Goal: Task Accomplishment & Management: Use online tool/utility

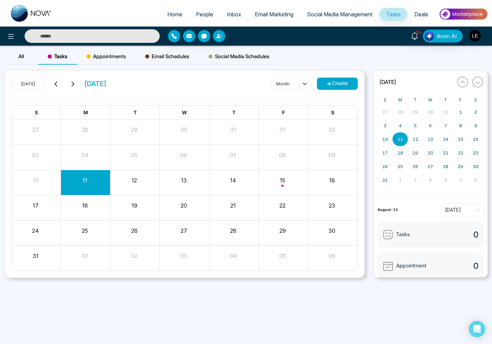
click at [107, 85] on span "[DATE]" at bounding box center [95, 84] width 22 height 10
click at [72, 84] on icon at bounding box center [72, 83] width 5 height 5
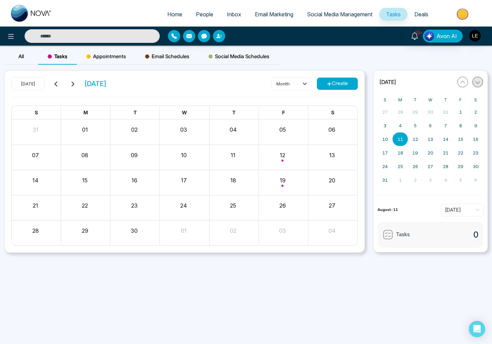
click at [476, 80] on icon "button" at bounding box center [477, 82] width 5 height 5
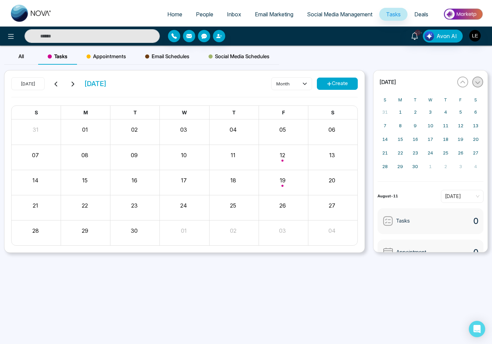
click at [477, 81] on icon "button" at bounding box center [477, 82] width 5 height 5
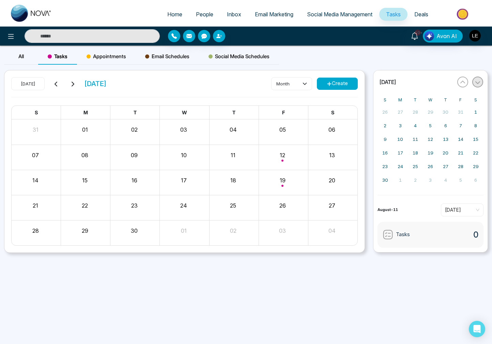
click at [477, 81] on icon "button" at bounding box center [477, 82] width 5 height 5
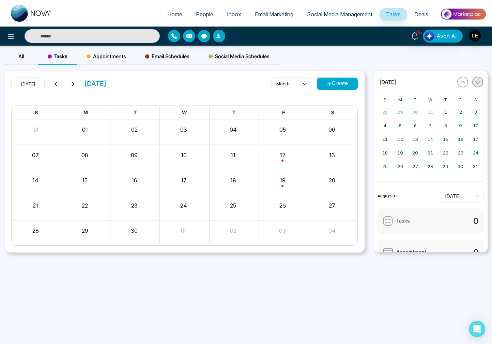
click at [477, 81] on icon "button" at bounding box center [477, 82] width 5 height 5
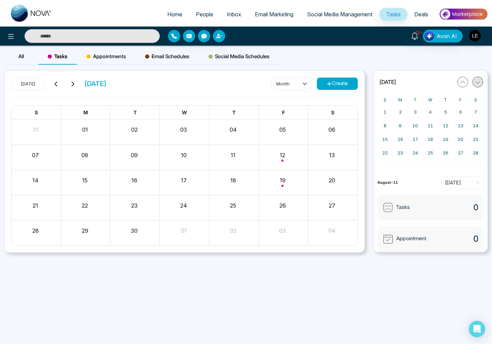
click at [477, 81] on icon "button" at bounding box center [477, 82] width 5 height 5
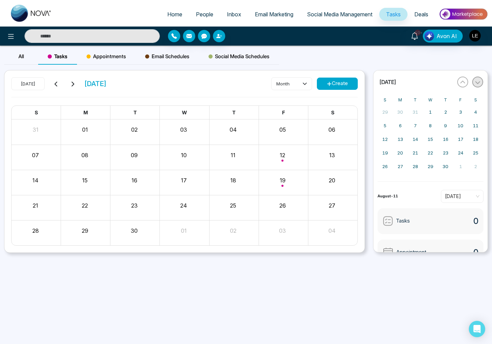
click at [477, 81] on icon "button" at bounding box center [477, 82] width 5 height 5
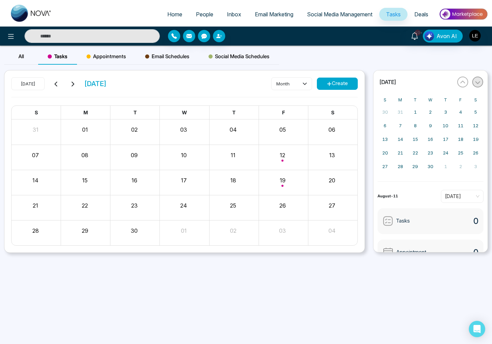
click at [477, 81] on icon "button" at bounding box center [477, 82] width 5 height 5
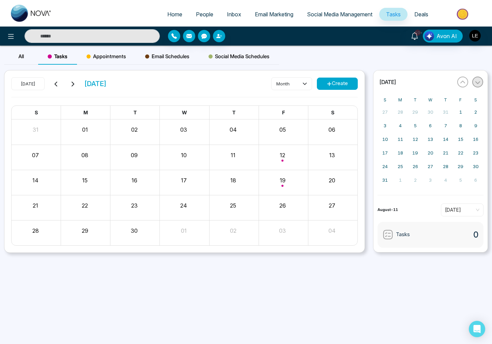
click at [477, 81] on icon "button" at bounding box center [477, 82] width 5 height 5
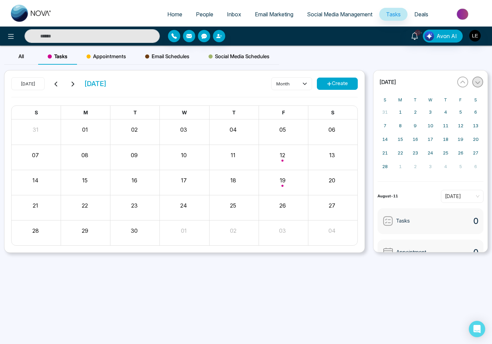
click at [477, 81] on icon "button" at bounding box center [477, 82] width 5 height 5
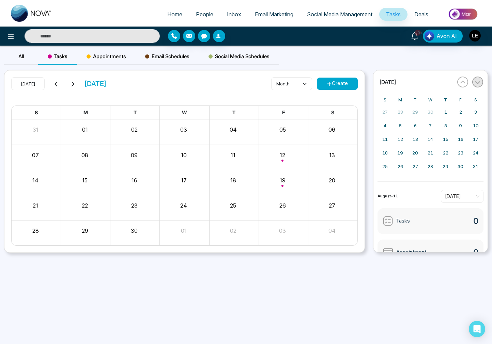
click at [477, 81] on icon "button" at bounding box center [477, 82] width 5 height 5
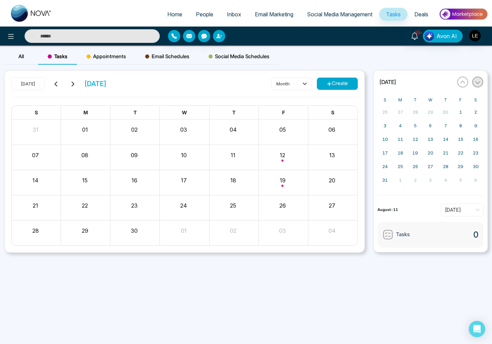
click at [477, 81] on icon "button" at bounding box center [477, 82] width 5 height 5
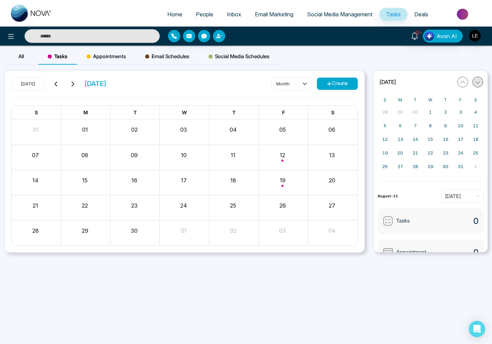
click at [477, 81] on icon "button" at bounding box center [477, 82] width 5 height 5
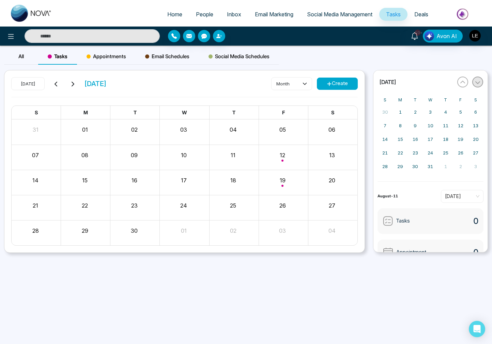
click at [477, 81] on icon "button" at bounding box center [477, 82] width 5 height 5
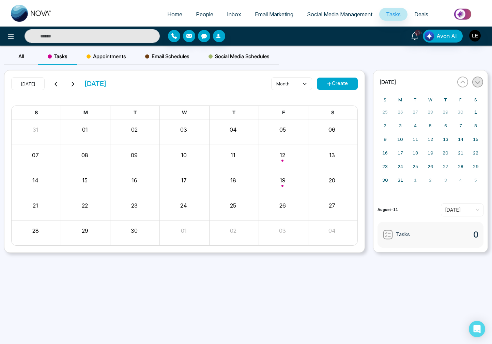
click at [477, 81] on icon "button" at bounding box center [477, 82] width 5 height 5
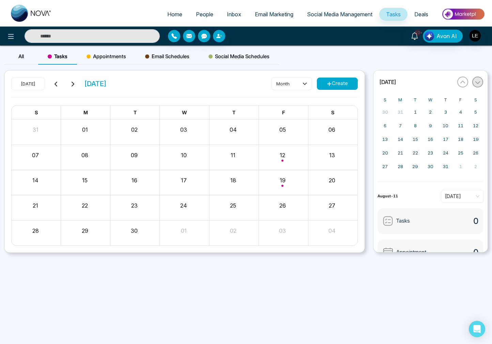
click at [477, 81] on icon "button" at bounding box center [477, 82] width 5 height 5
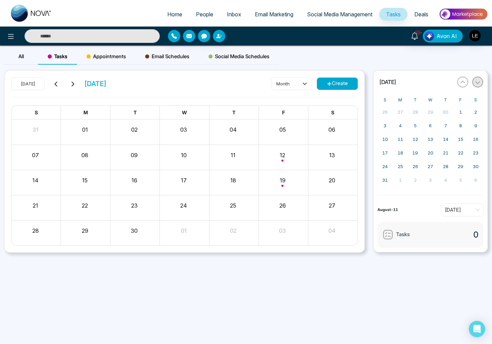
click at [476, 82] on icon "button" at bounding box center [477, 82] width 5 height 3
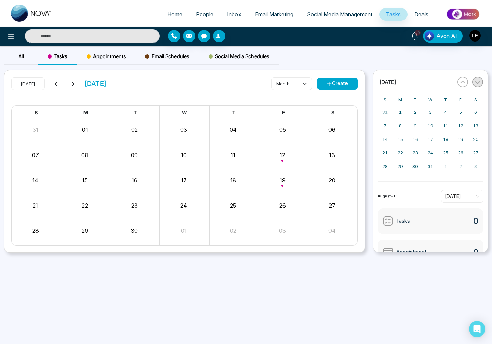
click at [476, 81] on icon "button" at bounding box center [477, 82] width 5 height 5
click at [476, 82] on icon "button" at bounding box center [477, 82] width 5 height 5
click at [478, 82] on icon "button" at bounding box center [477, 82] width 5 height 5
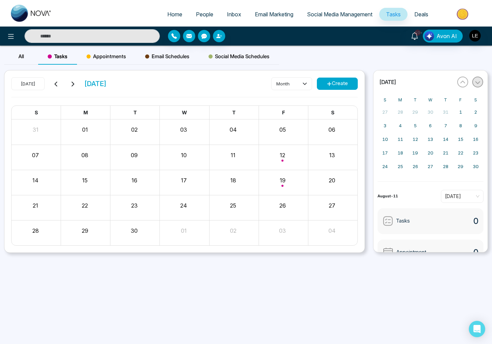
click at [478, 82] on icon "button" at bounding box center [477, 82] width 5 height 5
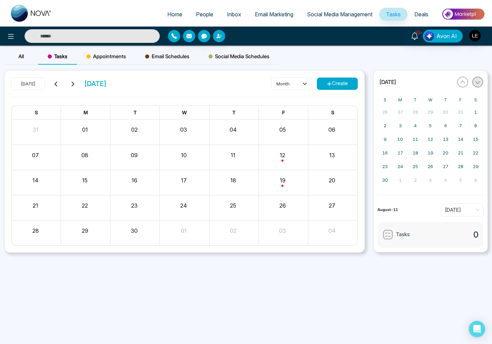
click at [478, 82] on icon "button" at bounding box center [477, 82] width 5 height 5
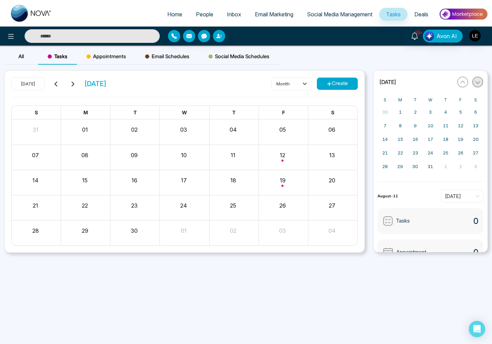
click at [478, 82] on icon "button" at bounding box center [477, 82] width 5 height 5
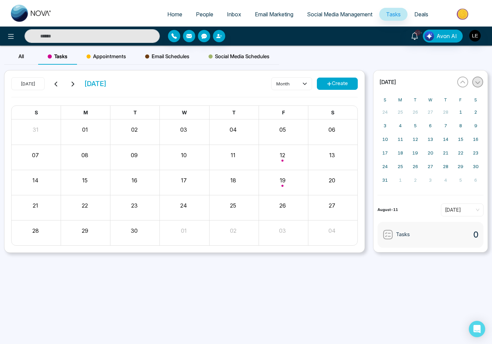
click at [478, 82] on icon "button" at bounding box center [477, 82] width 5 height 5
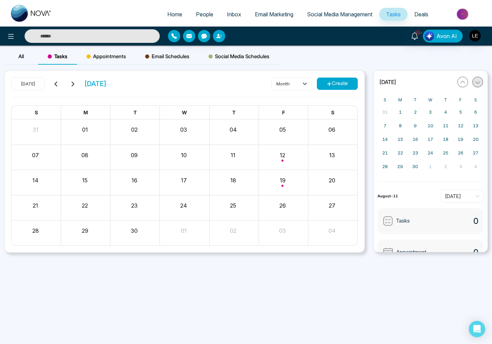
click at [478, 82] on icon "button" at bounding box center [477, 82] width 5 height 5
